Goal: Information Seeking & Learning: Learn about a topic

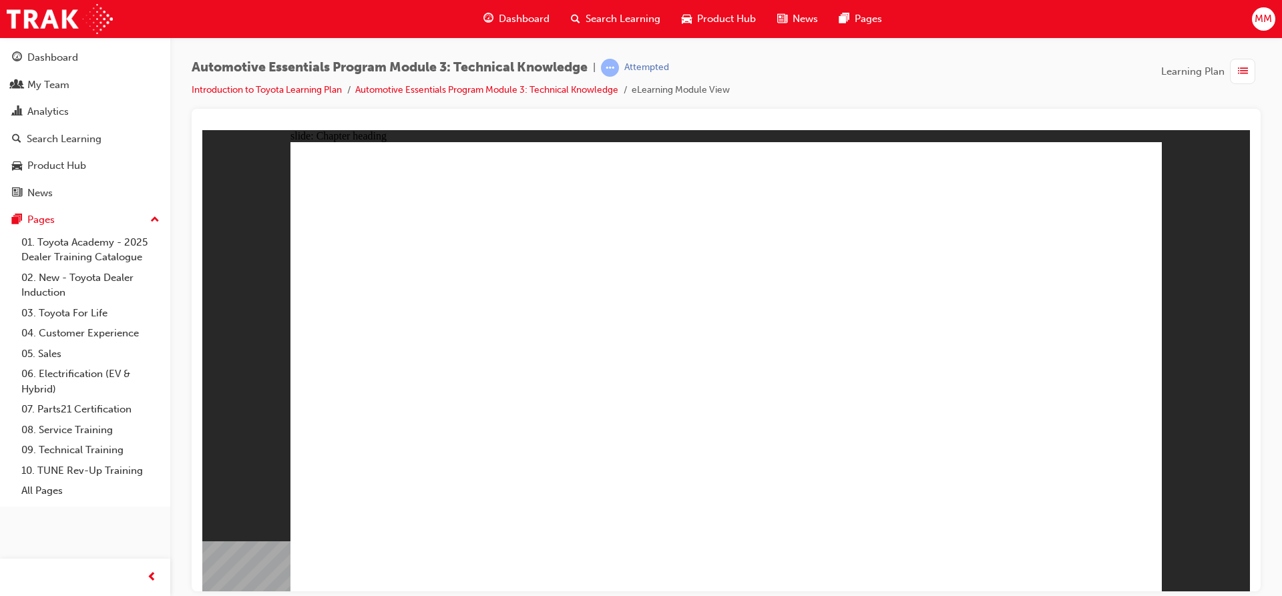
drag, startPoint x: 939, startPoint y: 254, endPoint x: 869, endPoint y: 310, distance: 89.8
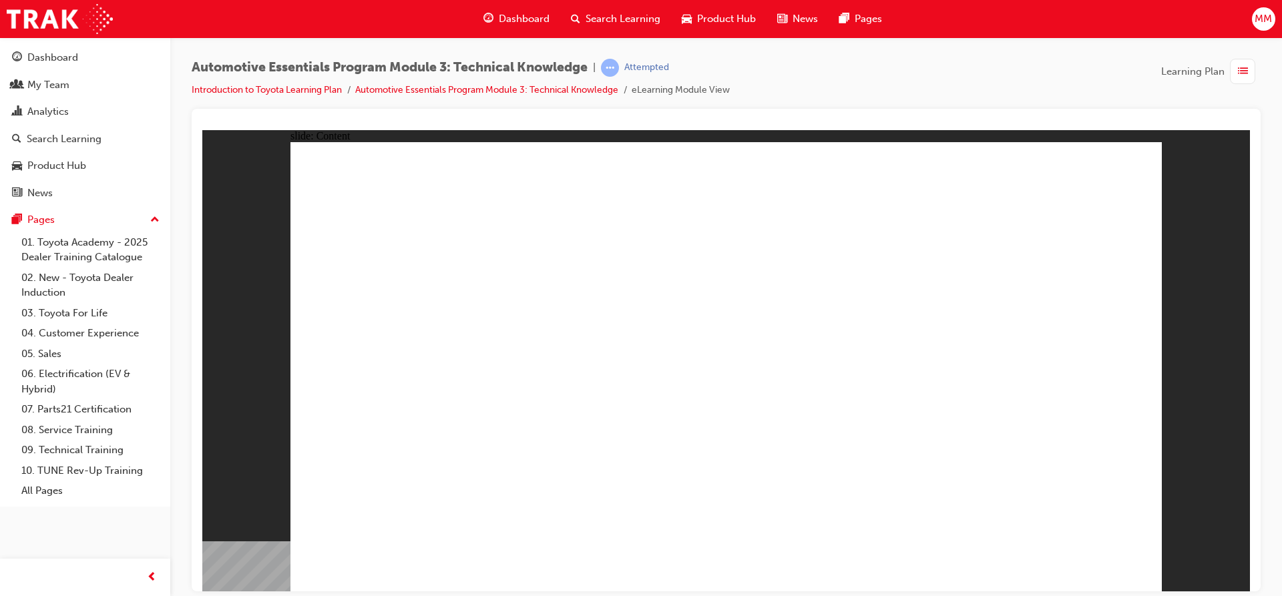
drag, startPoint x: 684, startPoint y: 280, endPoint x: 741, endPoint y: 451, distance: 180.1
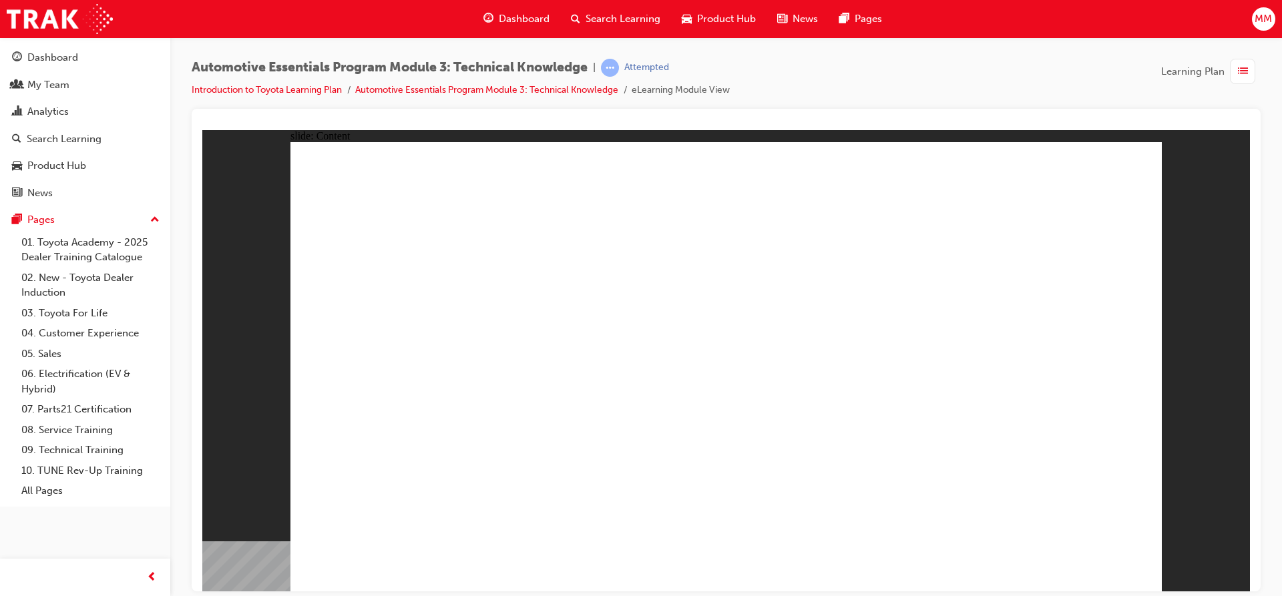
drag, startPoint x: 1104, startPoint y: 551, endPoint x: 1112, endPoint y: 553, distance: 8.3
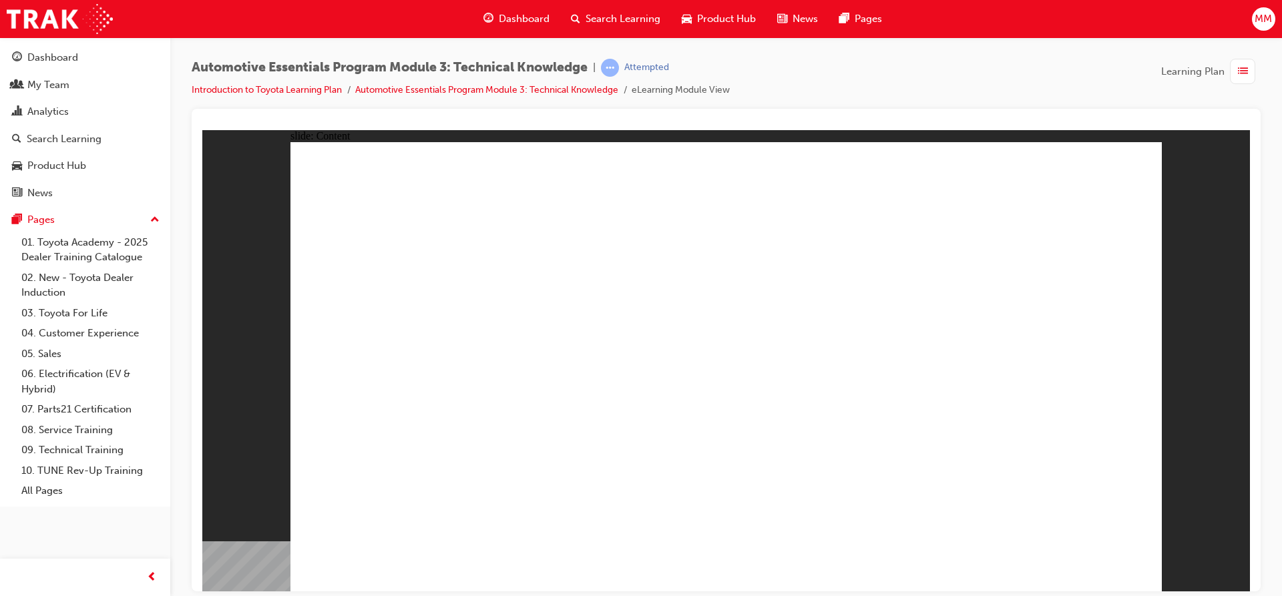
drag, startPoint x: 1050, startPoint y: 470, endPoint x: 1056, endPoint y: 483, distance: 14.0
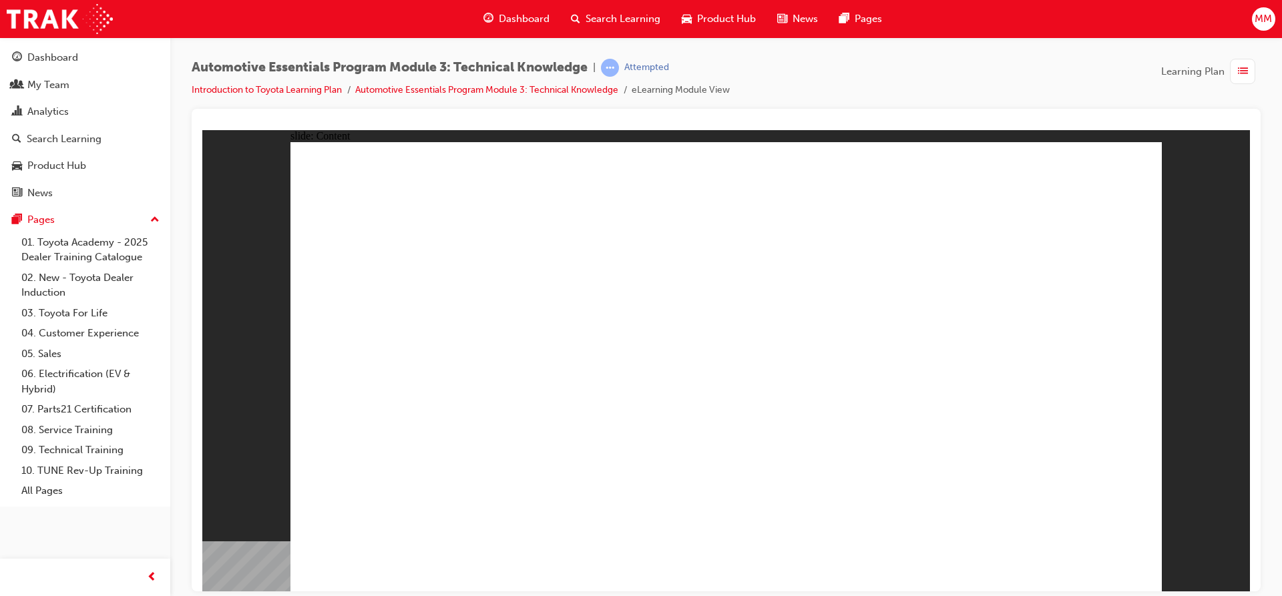
drag, startPoint x: 702, startPoint y: 414, endPoint x: 903, endPoint y: 405, distance: 201.1
drag, startPoint x: 1029, startPoint y: 342, endPoint x: 1069, endPoint y: 504, distance: 167.3
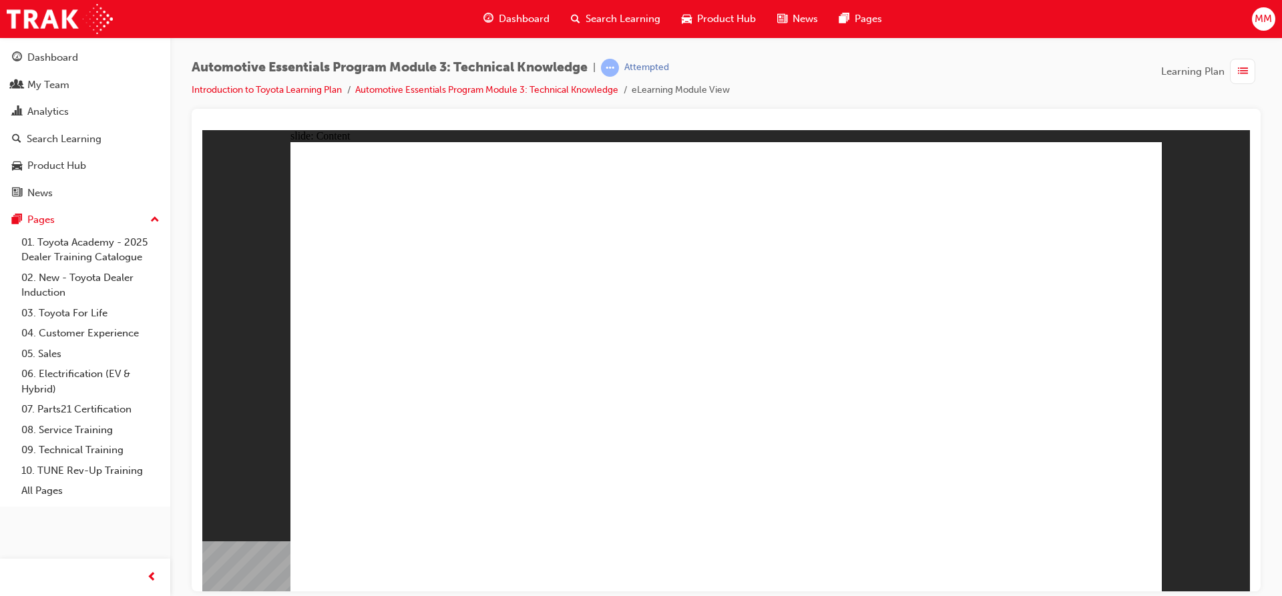
drag, startPoint x: 900, startPoint y: 335, endPoint x: 566, endPoint y: 425, distance: 345.7
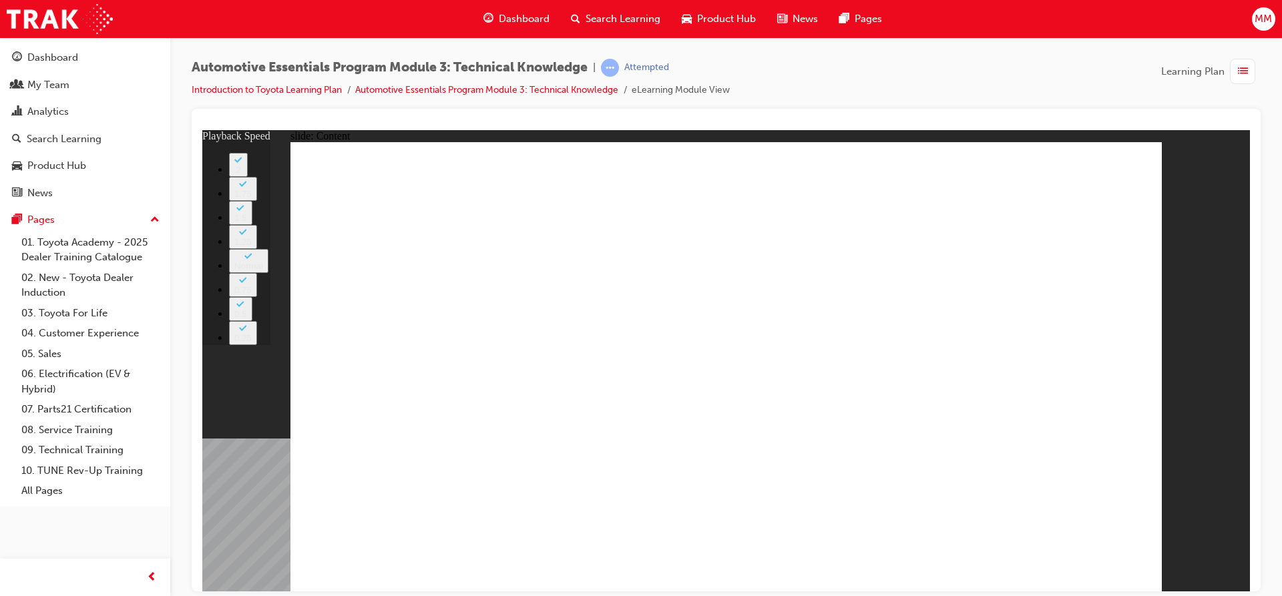
type input "8"
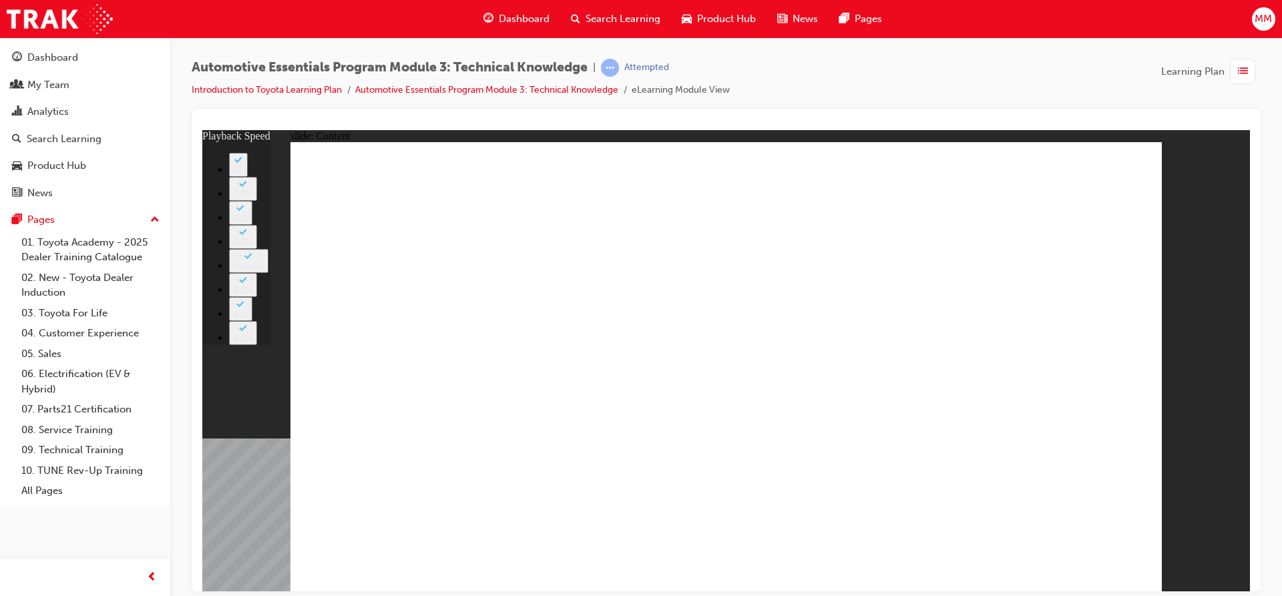
type input "0"
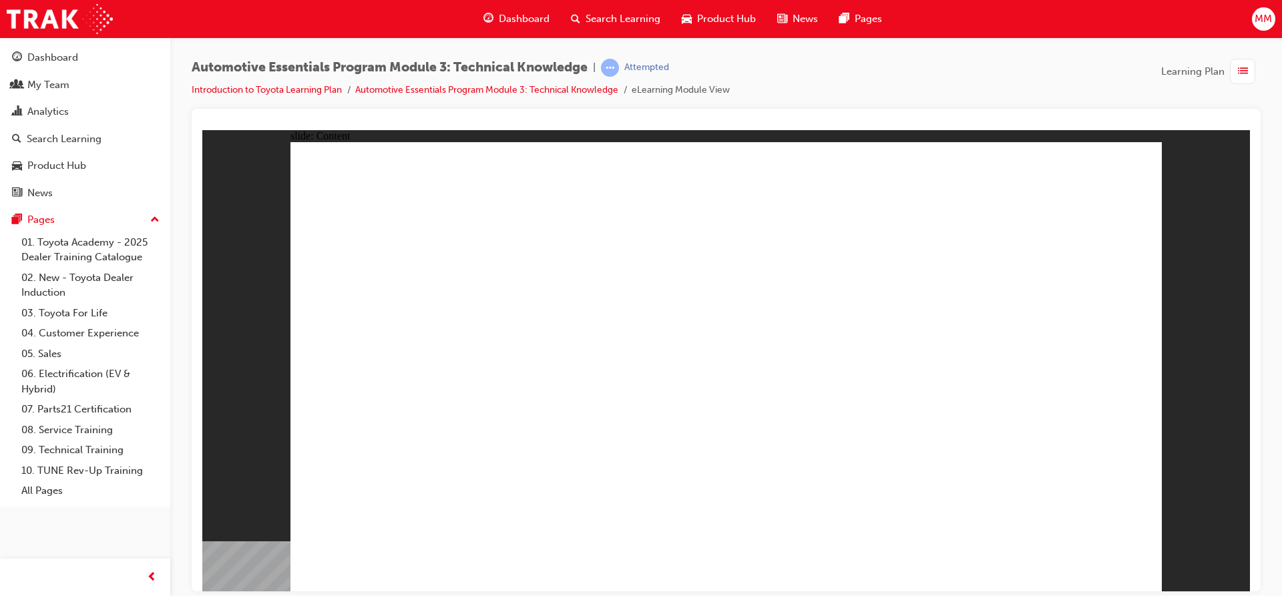
drag, startPoint x: 995, startPoint y: 307, endPoint x: 1015, endPoint y: 385, distance: 80.6
drag, startPoint x: 1124, startPoint y: 174, endPoint x: 1132, endPoint y: 222, distance: 48.1
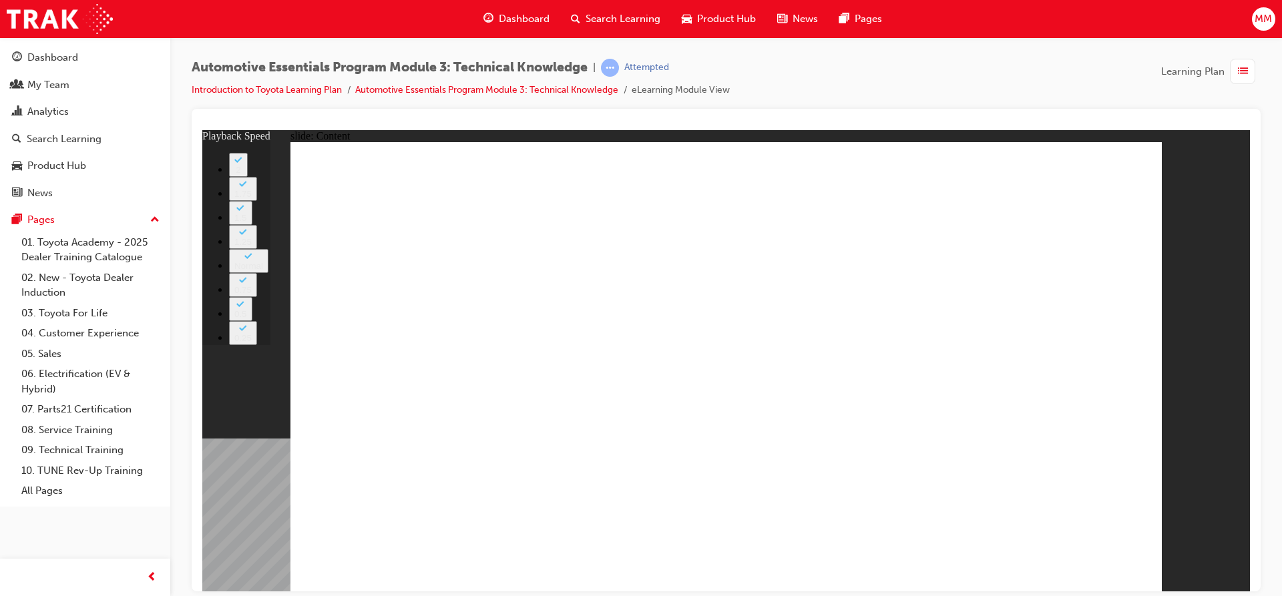
type input "7"
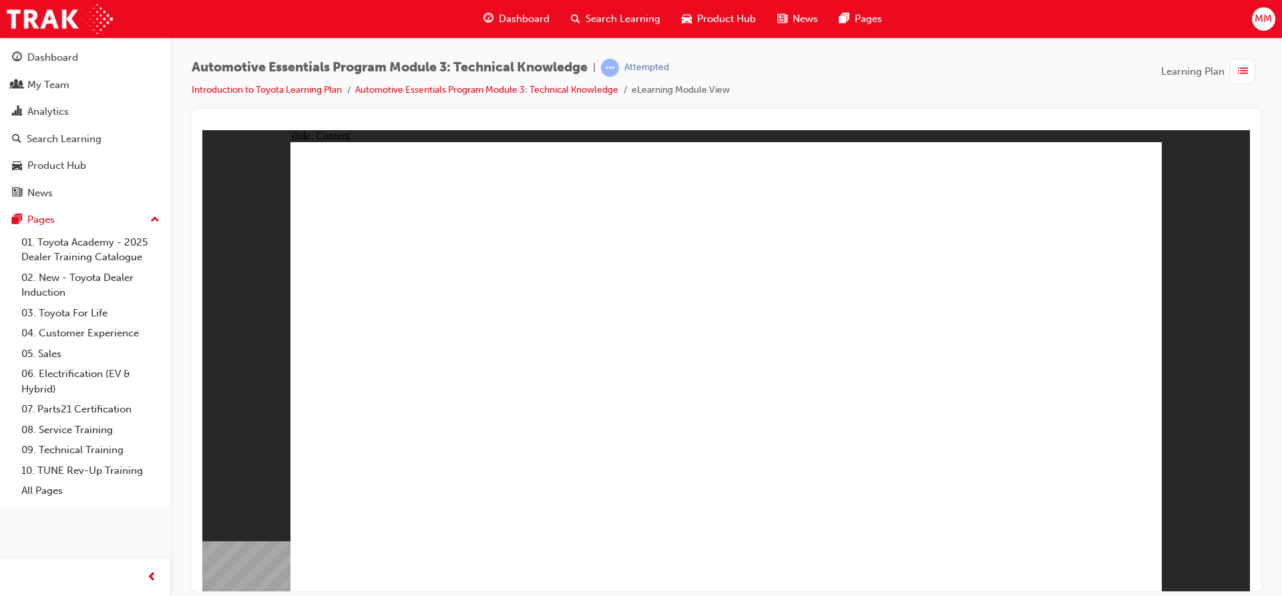
drag, startPoint x: 644, startPoint y: 407, endPoint x: 755, endPoint y: 453, distance: 120.6
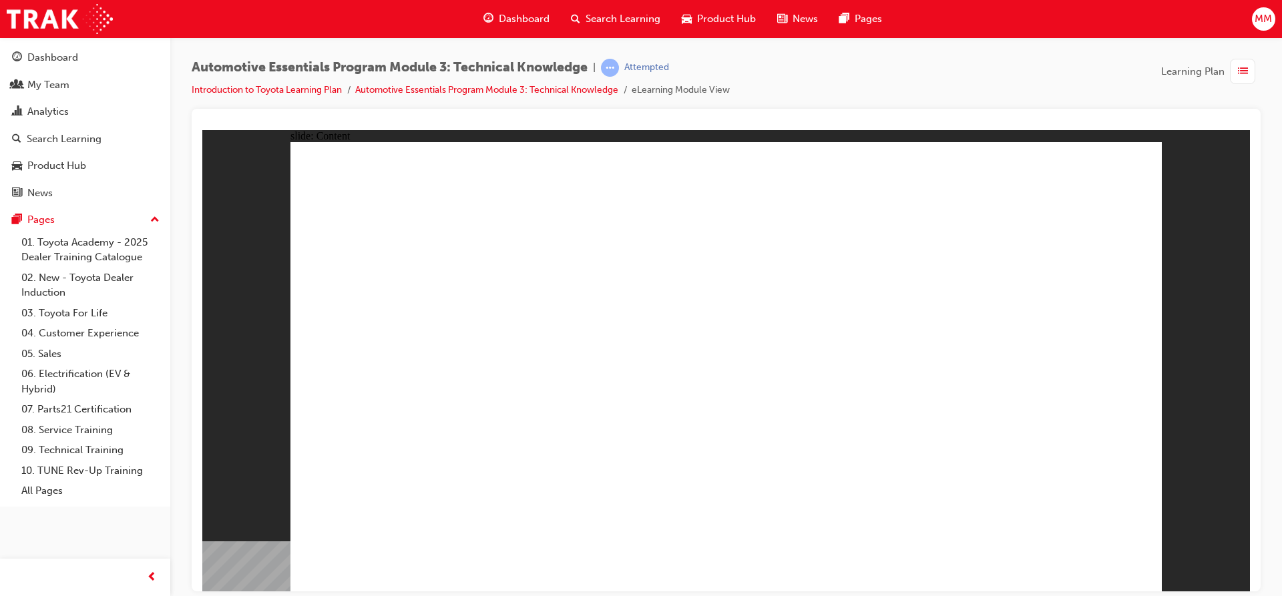
drag, startPoint x: 901, startPoint y: 435, endPoint x: 768, endPoint y: 469, distance: 137.1
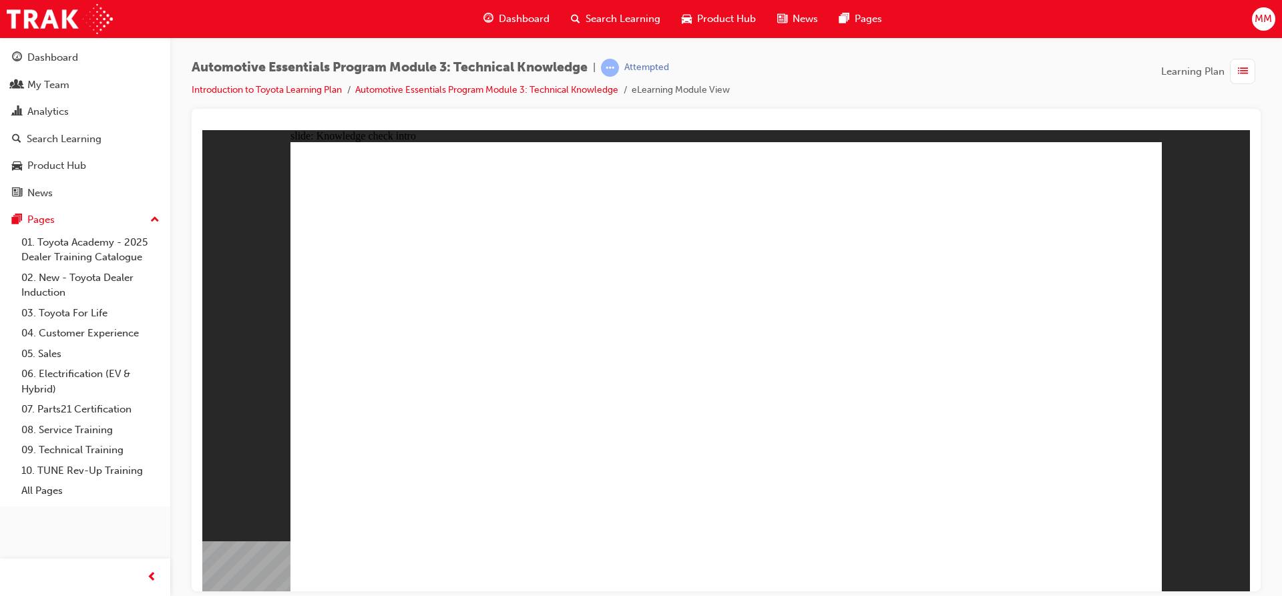
radio input "true"
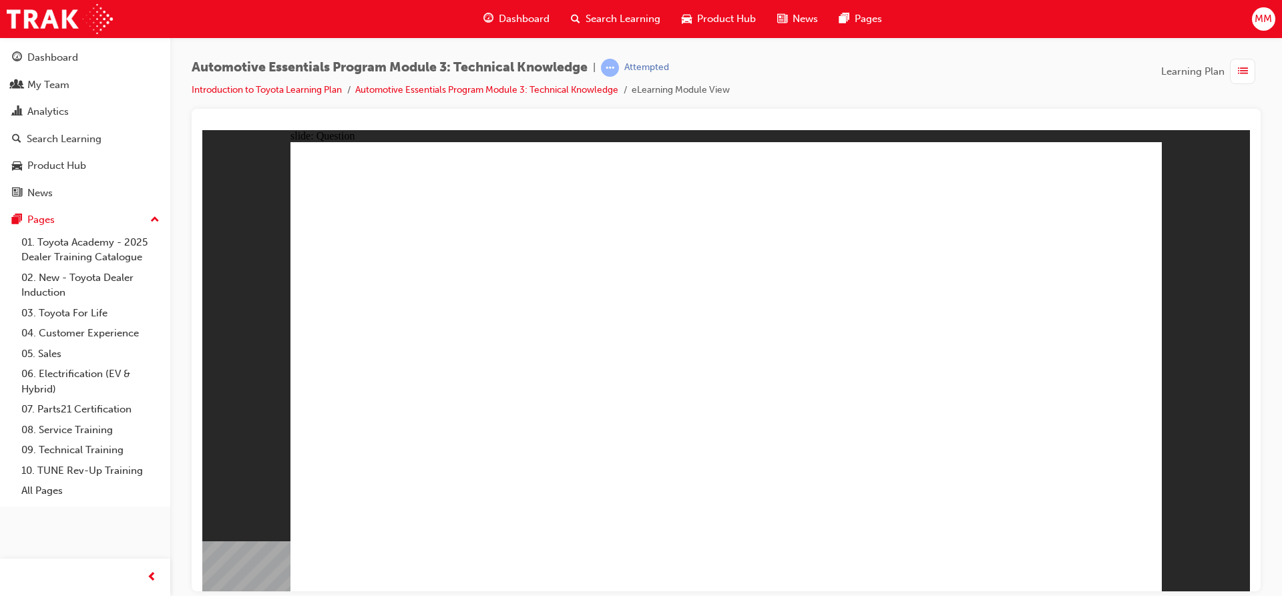
radio input "true"
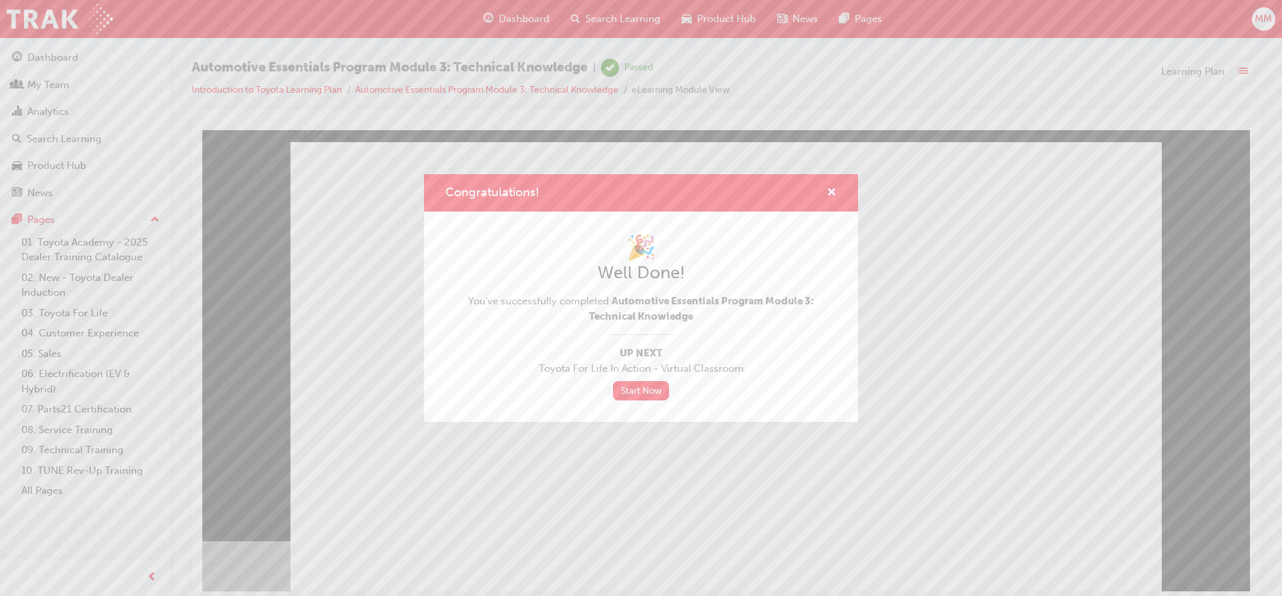
click at [839, 193] on div "Congratulations!" at bounding box center [641, 193] width 434 height 38
click at [834, 189] on span "cross-icon" at bounding box center [831, 194] width 10 height 12
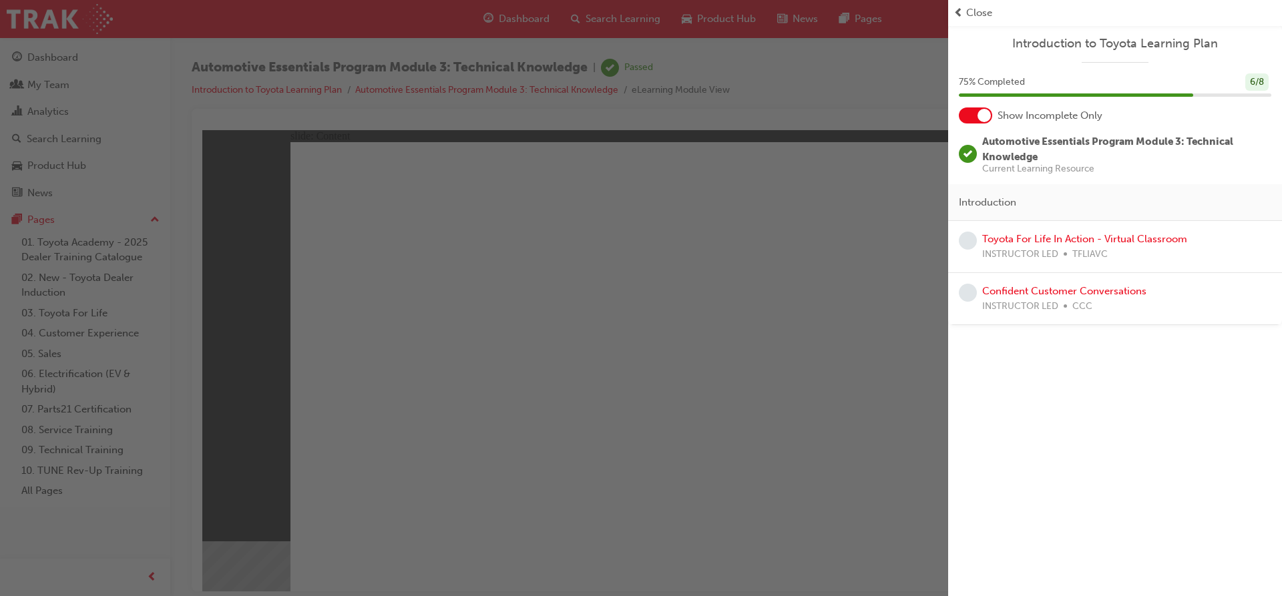
click at [981, 115] on div at bounding box center [983, 115] width 13 height 13
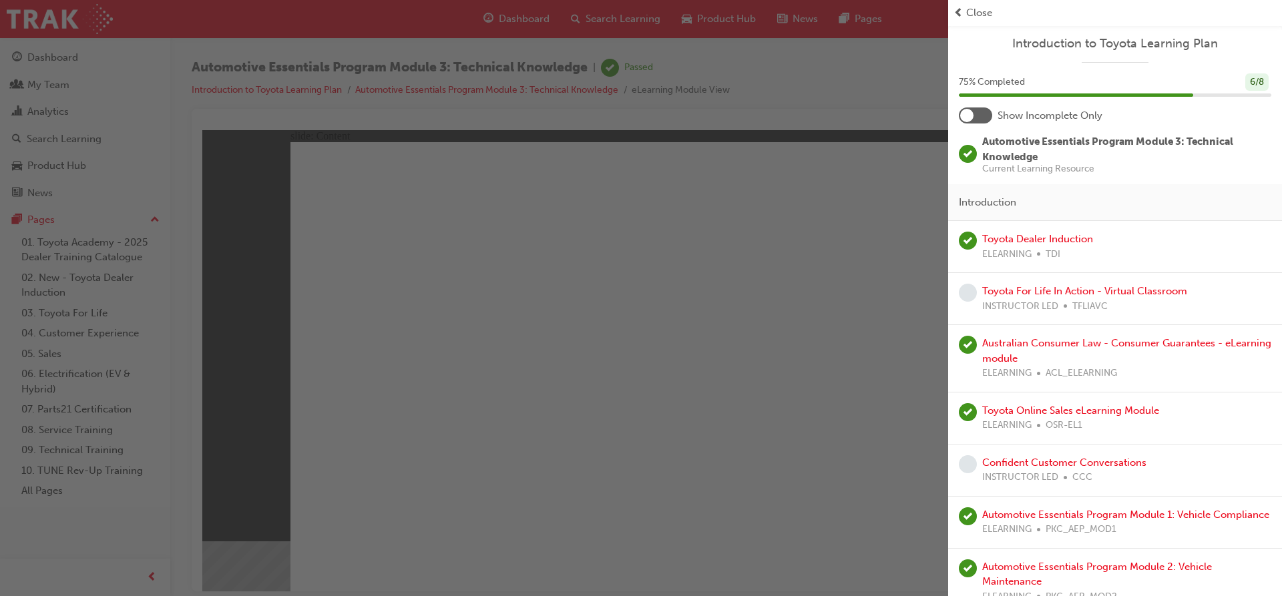
click at [285, 190] on div "button" at bounding box center [474, 298] width 948 height 596
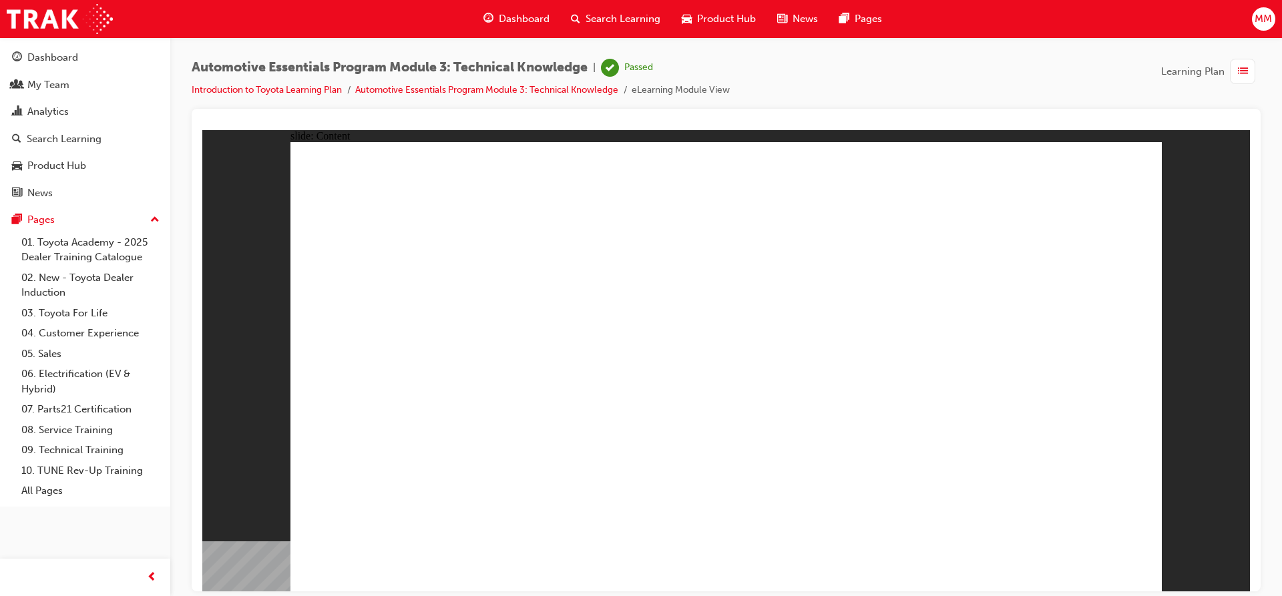
click at [1244, 72] on span "list-icon" at bounding box center [1243, 71] width 10 height 17
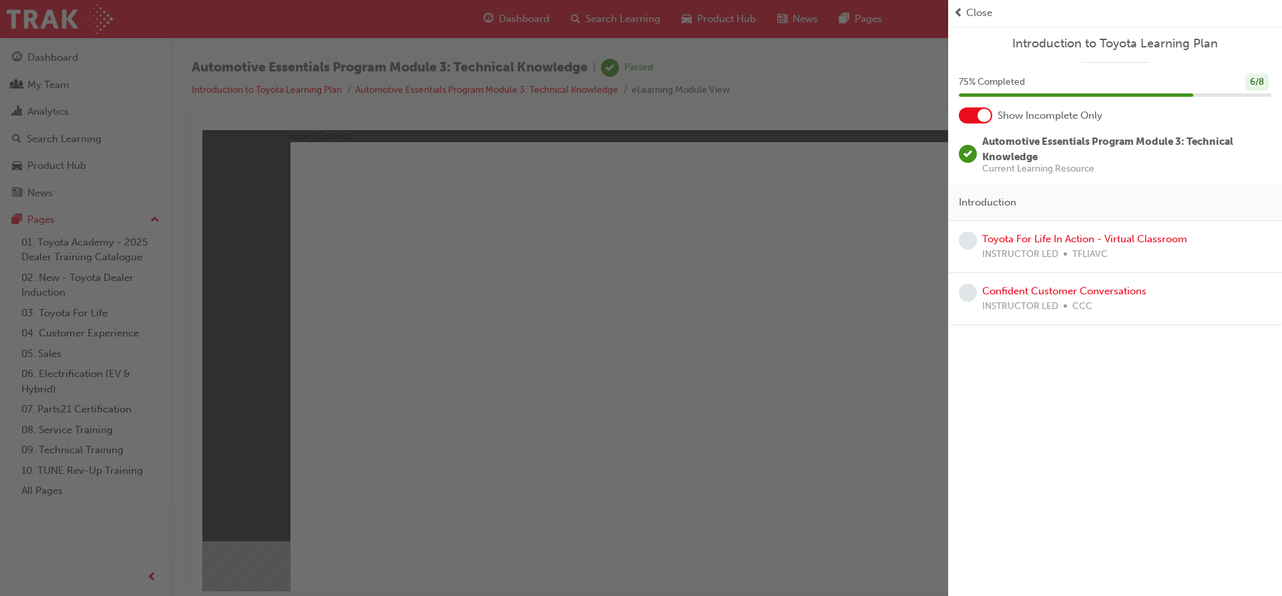
click at [698, 393] on div "button" at bounding box center [474, 298] width 948 height 596
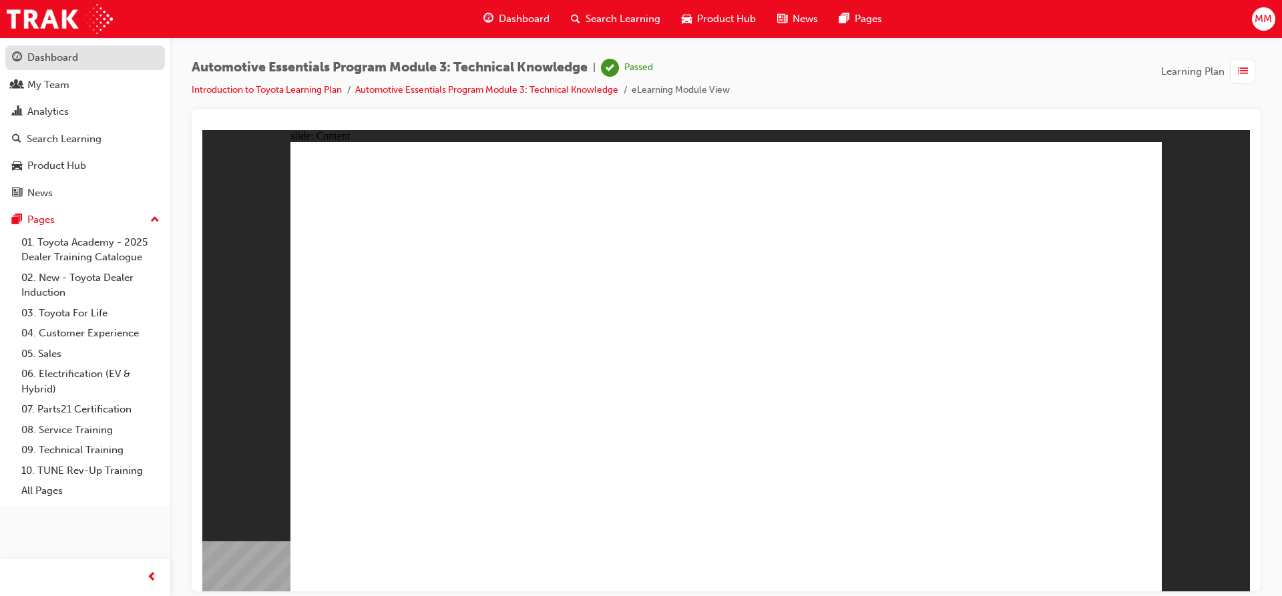
click at [65, 58] on div "Dashboard" at bounding box center [52, 57] width 51 height 15
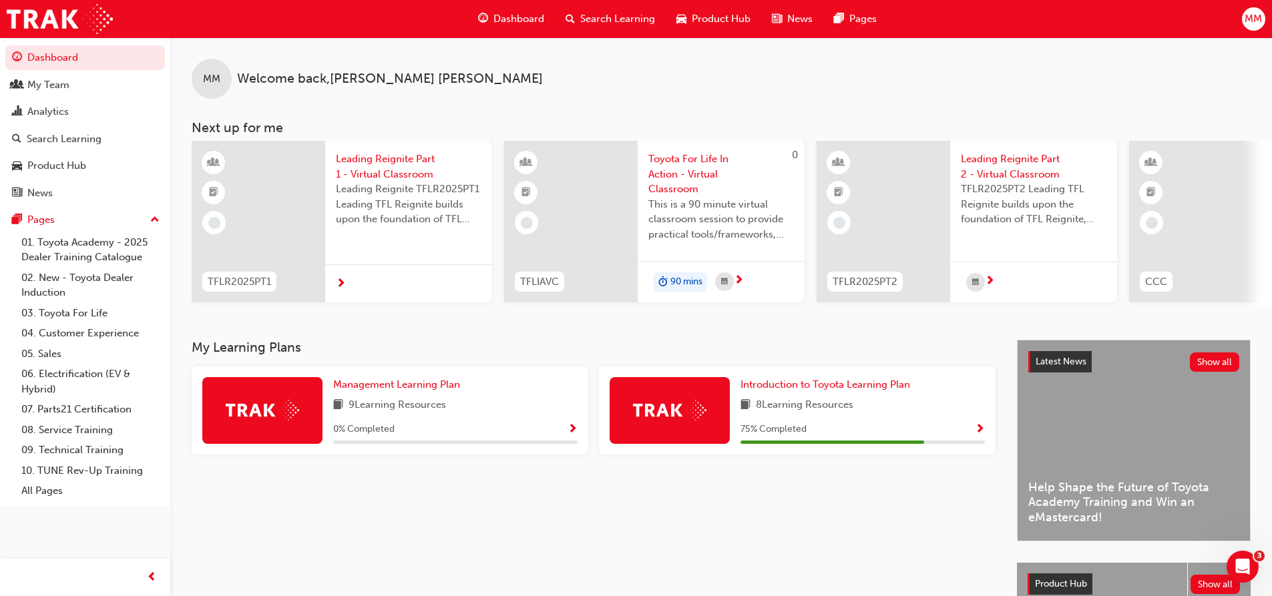
click at [473, 423] on div "Management Learning Plan 9 Learning Resources 0 % Completed" at bounding box center [455, 410] width 244 height 67
click at [266, 400] on div at bounding box center [262, 410] width 120 height 67
click at [276, 442] on div at bounding box center [262, 410] width 120 height 67
click at [570, 431] on span "Show Progress" at bounding box center [572, 430] width 10 height 12
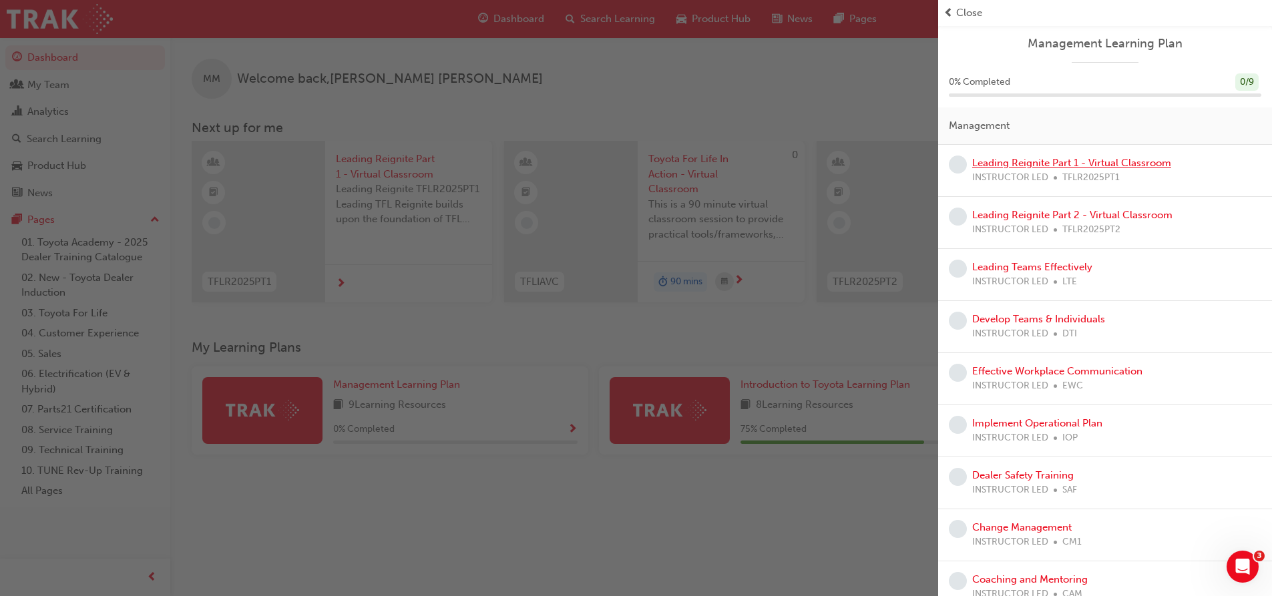
click at [1109, 162] on link "Leading Reignite Part 1 - Virtual Classroom" at bounding box center [1071, 163] width 199 height 12
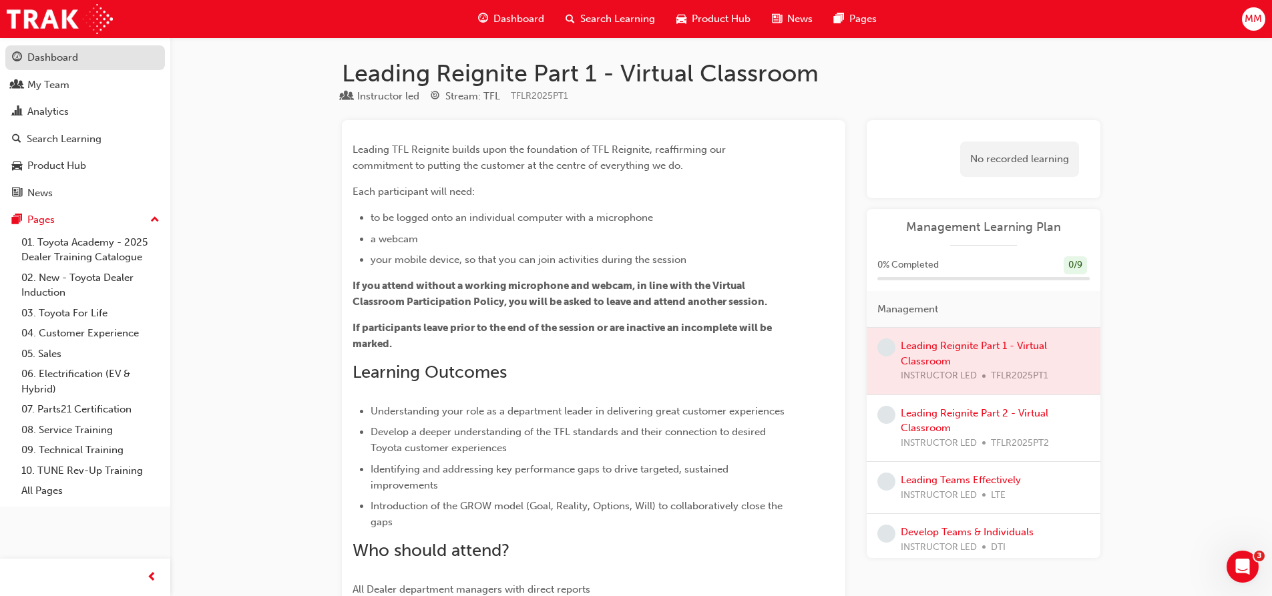
click at [45, 57] on div "Dashboard" at bounding box center [52, 57] width 51 height 15
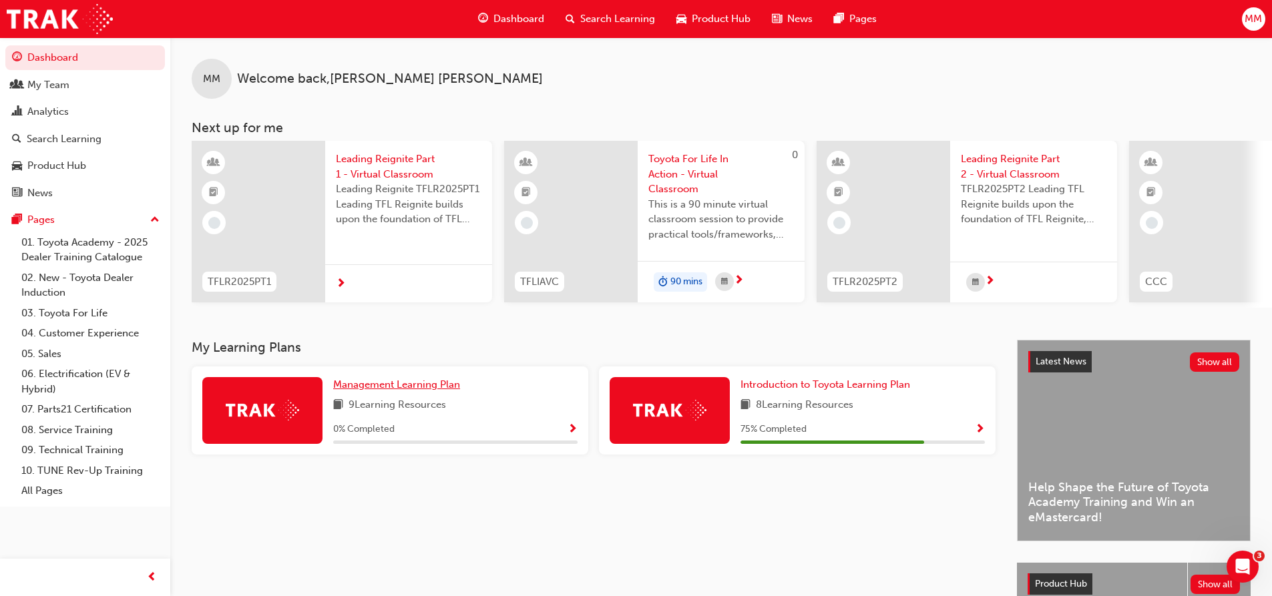
click at [416, 391] on span "Management Learning Plan" at bounding box center [396, 385] width 127 height 12
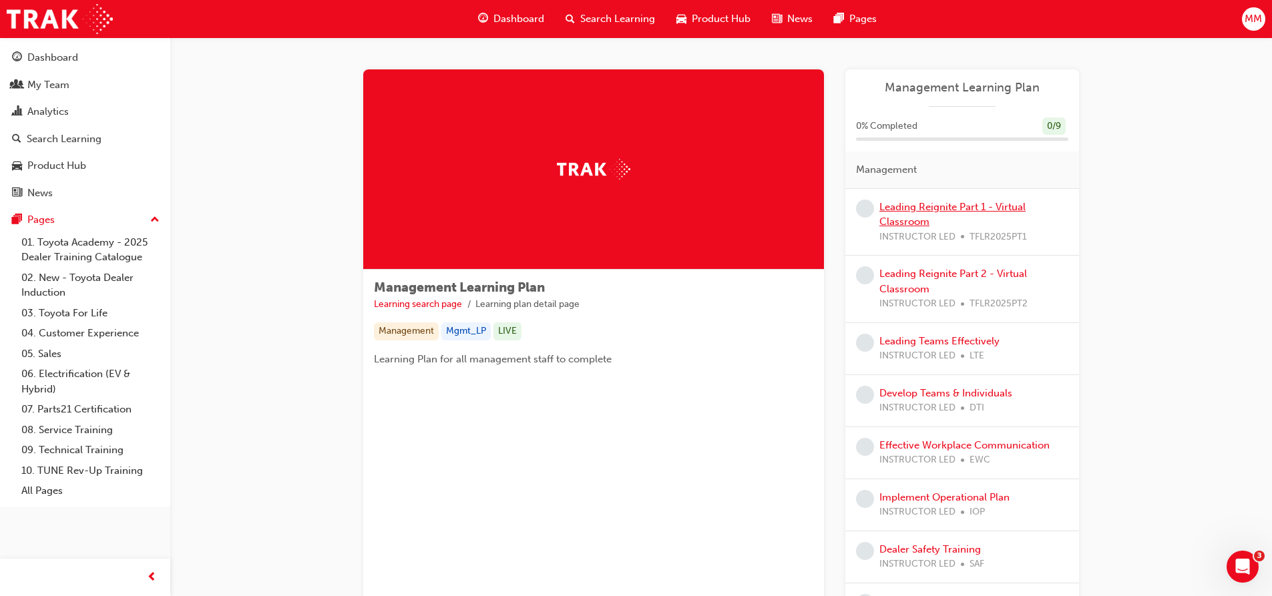
click at [947, 202] on link "Leading Reignite Part 1 - Virtual Classroom" at bounding box center [952, 214] width 146 height 27
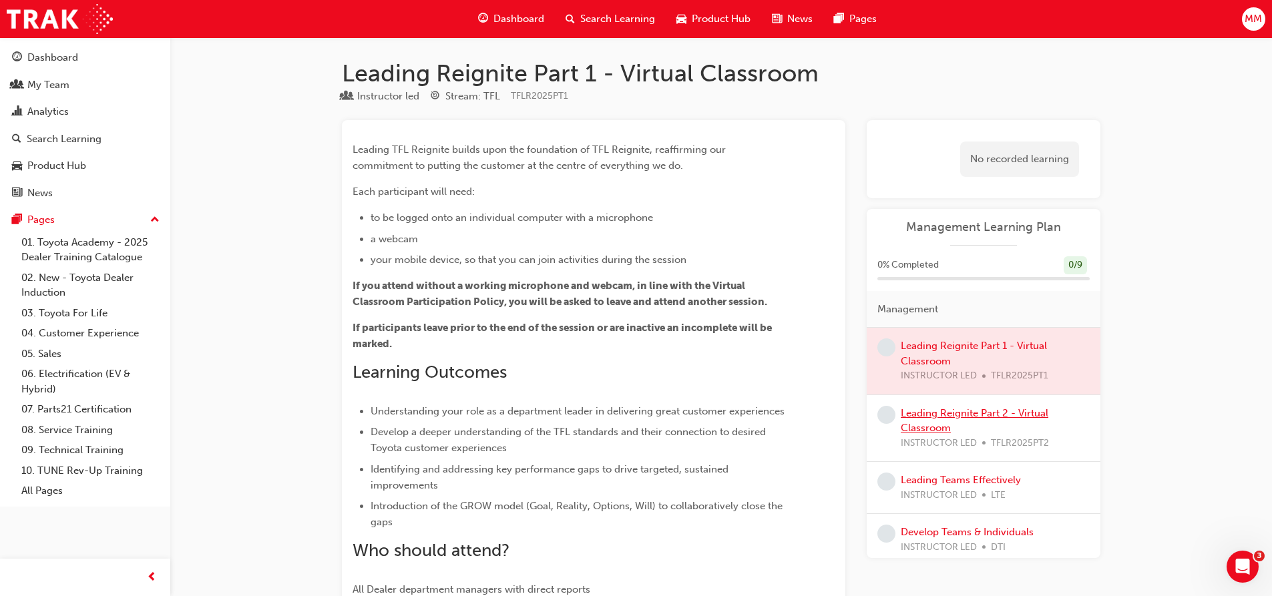
click at [978, 415] on link "Leading Reignite Part 2 - Virtual Classroom" at bounding box center [975, 420] width 148 height 27
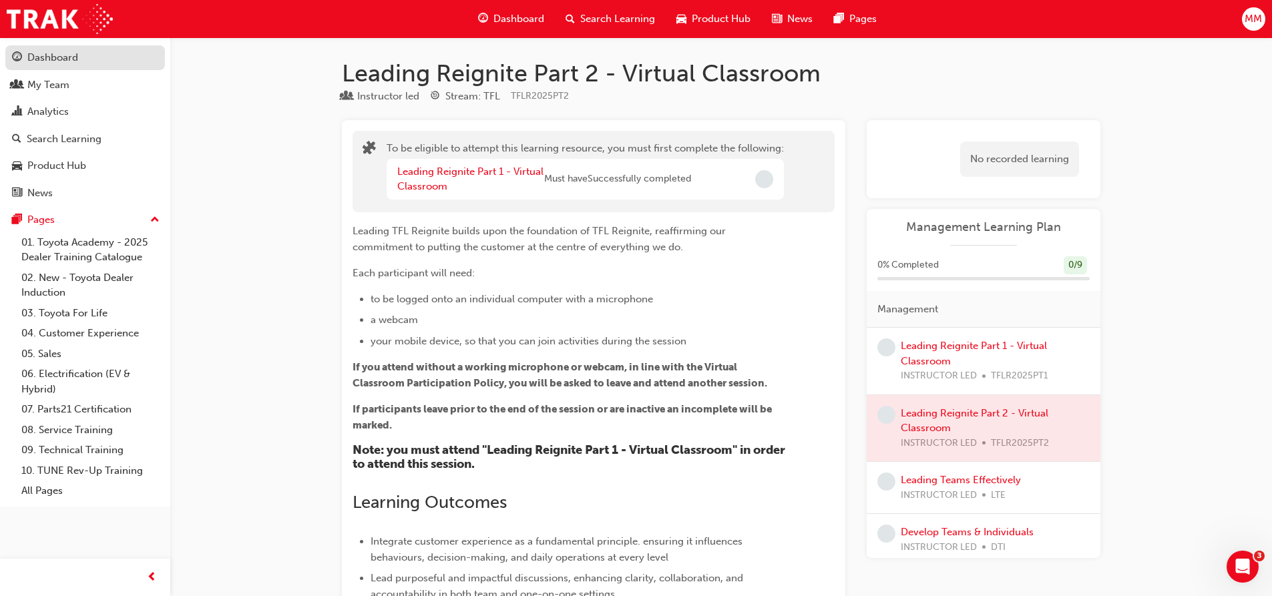
click at [61, 55] on div "Dashboard" at bounding box center [52, 57] width 51 height 15
